Goal: Task Accomplishment & Management: Use online tool/utility

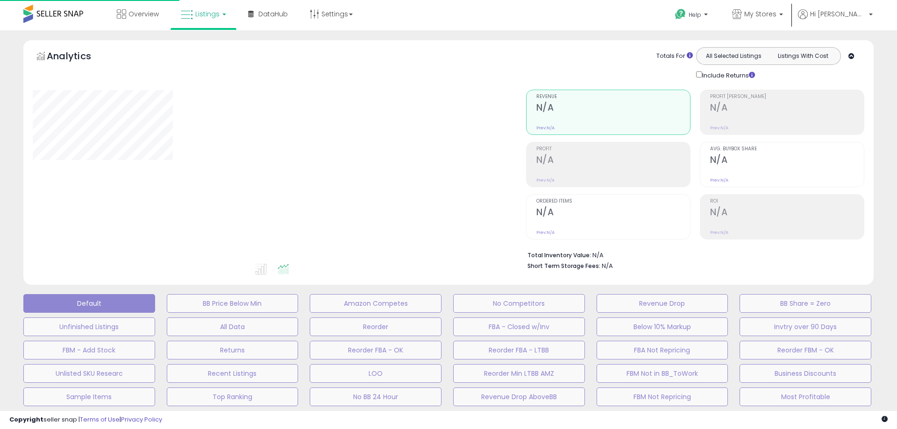
type input "**********"
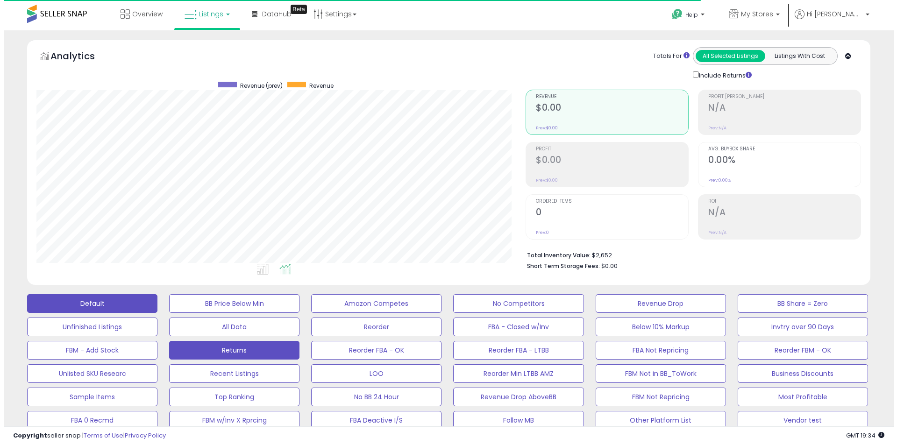
scroll to position [191, 489]
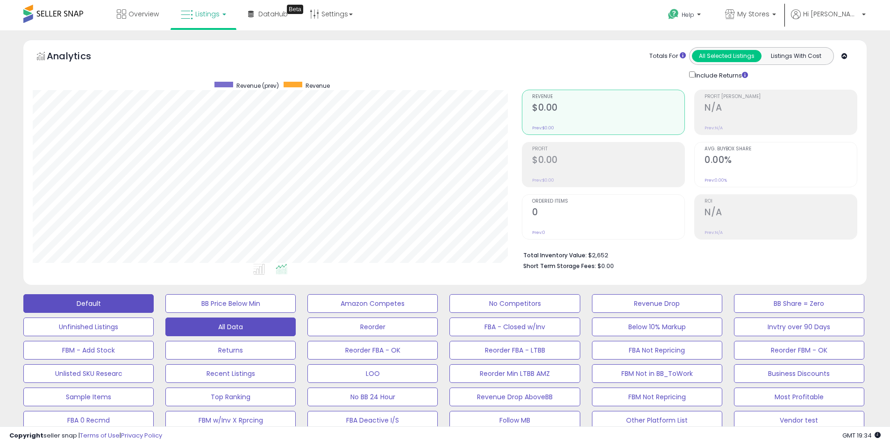
click at [235, 329] on button "All Data" at bounding box center [230, 327] width 130 height 19
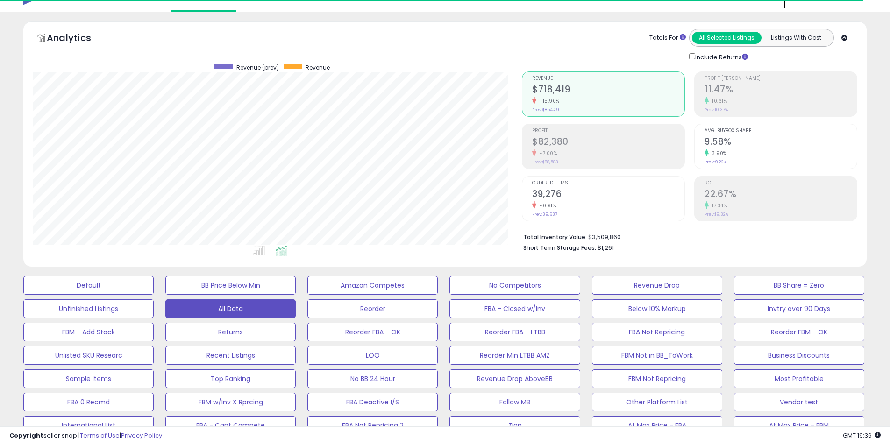
scroll to position [234, 0]
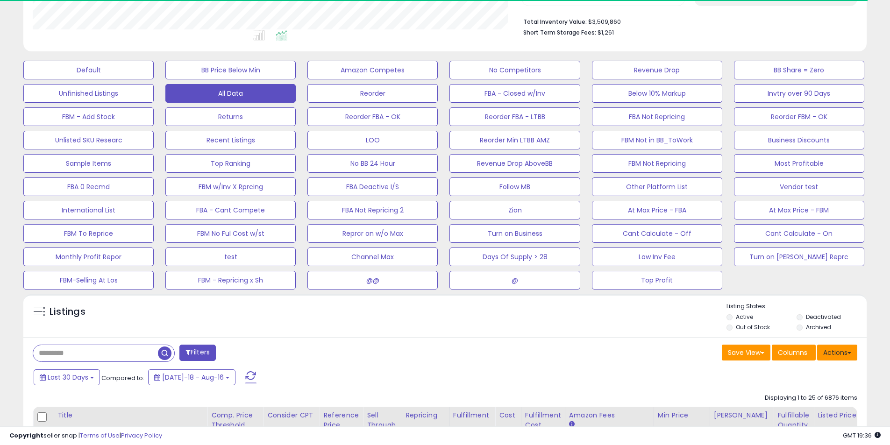
click at [835, 357] on button "Actions" at bounding box center [837, 353] width 40 height 16
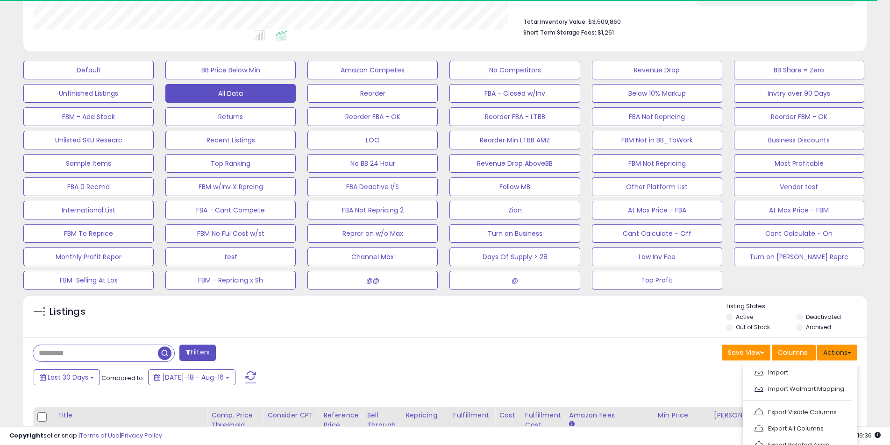
scroll to position [280, 0]
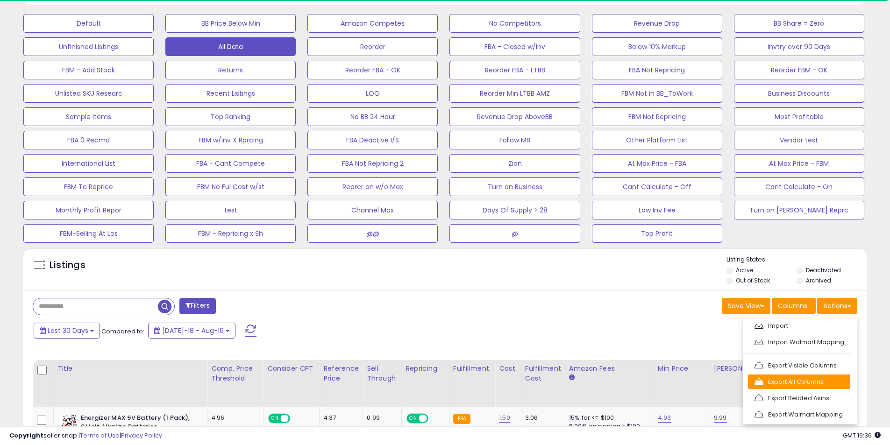
click at [819, 382] on link "Export All Columns" at bounding box center [799, 382] width 102 height 14
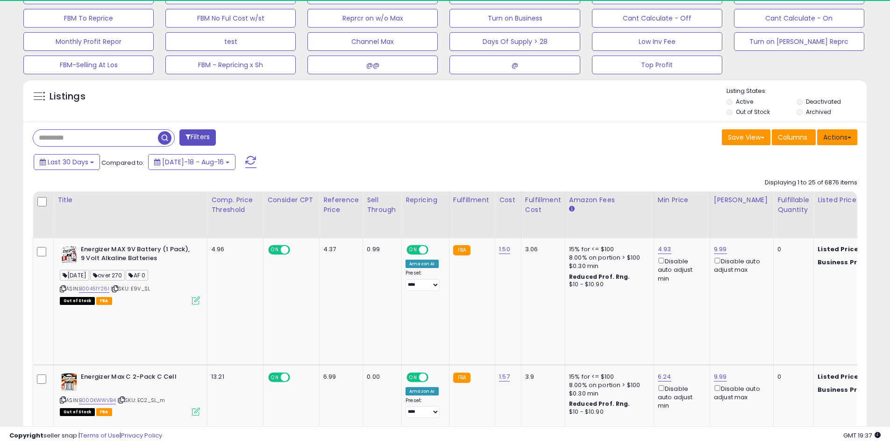
scroll to position [467, 0]
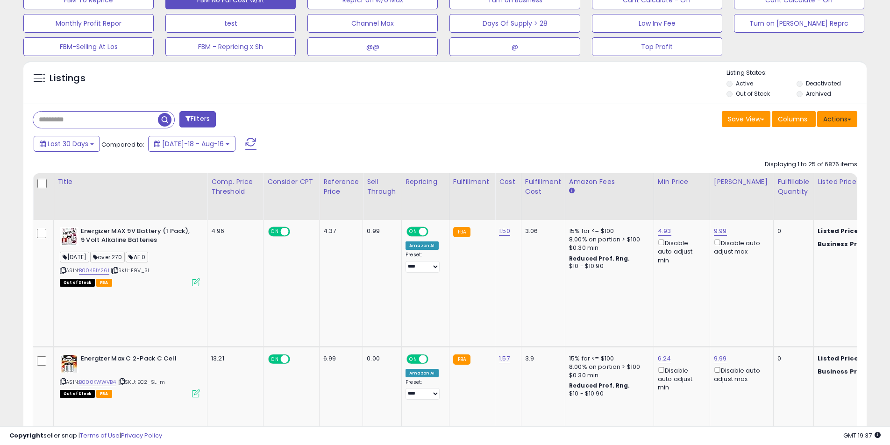
drag, startPoint x: 832, startPoint y: 114, endPoint x: 196, endPoint y: 0, distance: 646.2
click at [833, 115] on button "Actions" at bounding box center [837, 119] width 40 height 16
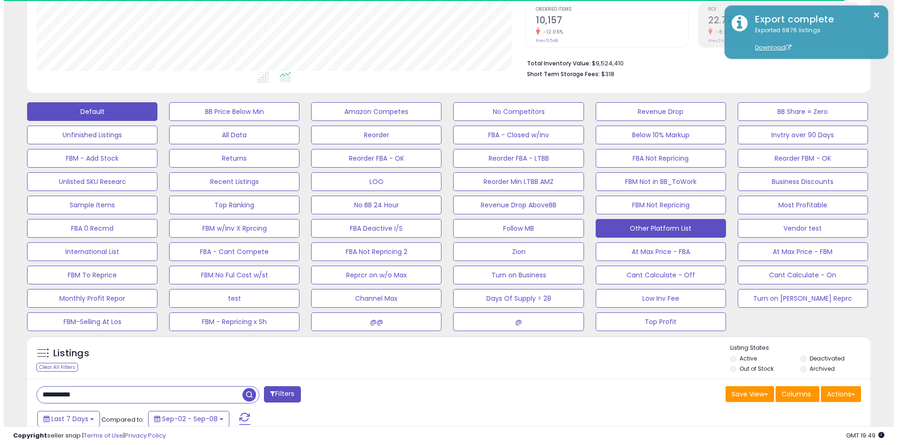
scroll to position [191, 489]
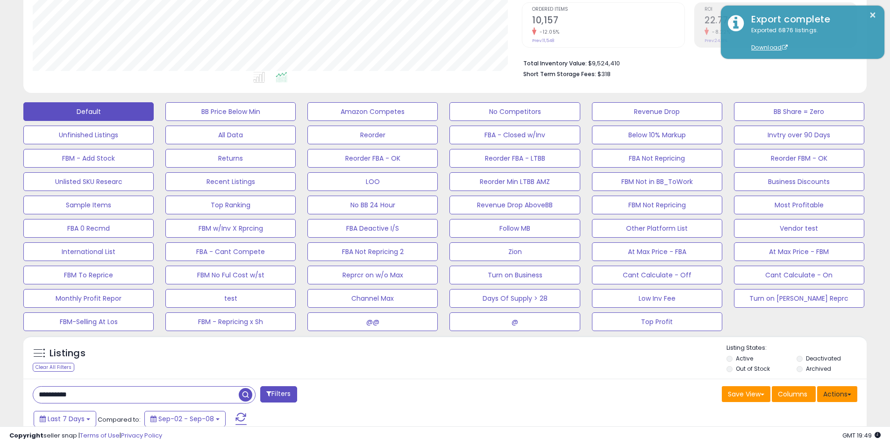
click at [845, 390] on button "Actions" at bounding box center [837, 394] width 40 height 16
click at [804, 412] on link "Import" at bounding box center [799, 414] width 102 height 14
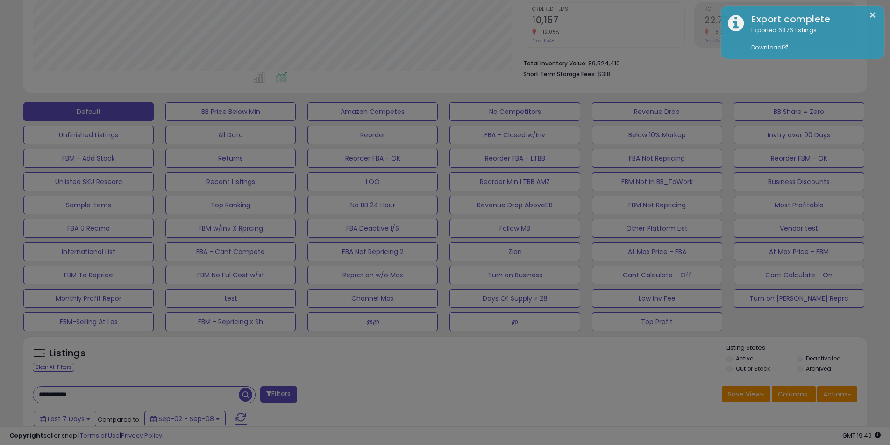
scroll to position [191, 493]
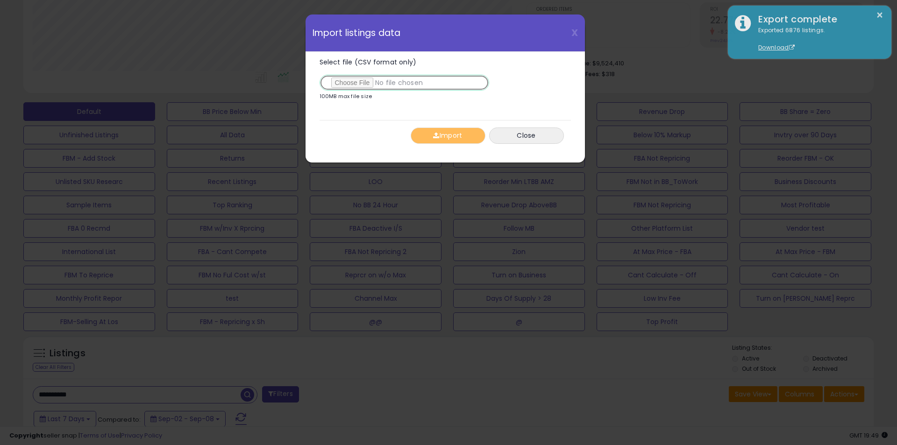
click at [356, 85] on input "Select file (CSV format only)" at bounding box center [404, 83] width 170 height 16
type input "**********"
click at [425, 135] on button "Import" at bounding box center [448, 136] width 75 height 16
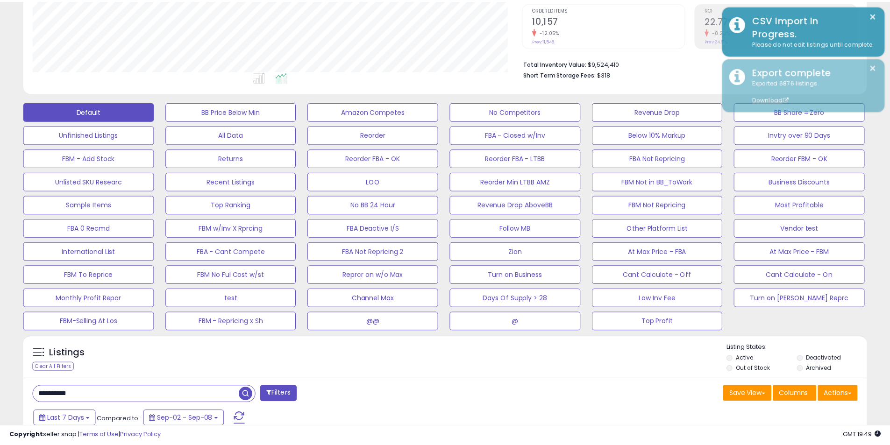
scroll to position [466849, 466551]
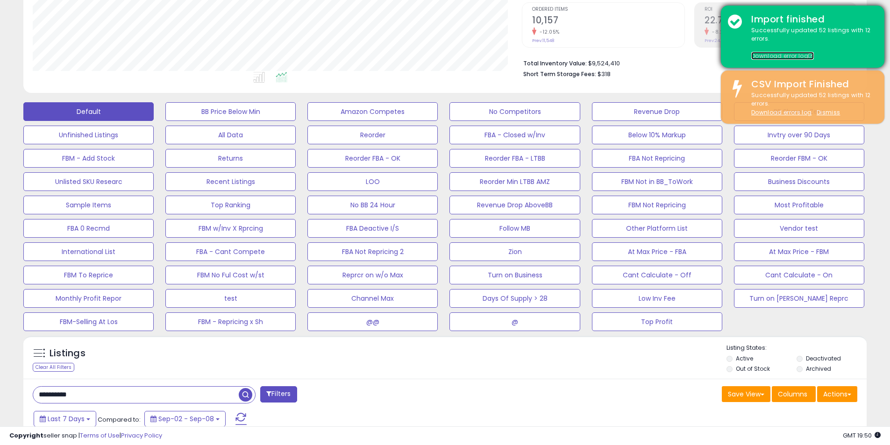
click at [786, 58] on link "Download error log" at bounding box center [782, 56] width 63 height 8
